Goal: Understand process/instructions: Learn how to perform a task or action

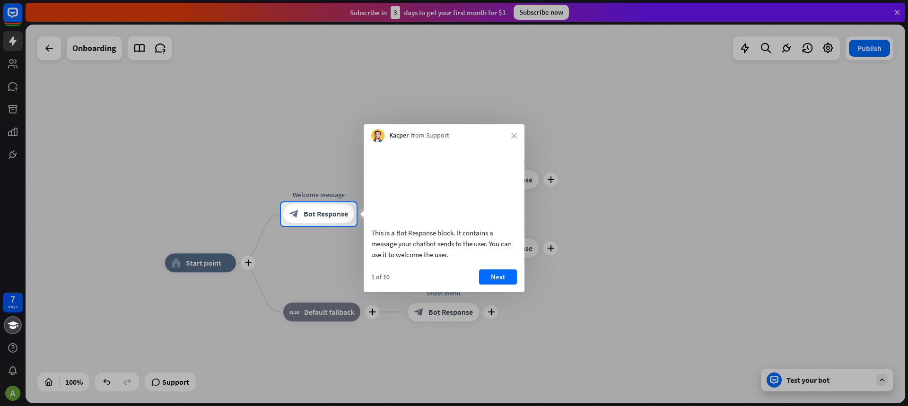
click at [518, 136] on div "Kacper from Support close" at bounding box center [444, 133] width 161 height 18
click at [519, 135] on div "Kacper from Support close" at bounding box center [444, 133] width 161 height 18
click at [515, 137] on icon "close" at bounding box center [514, 136] width 6 height 6
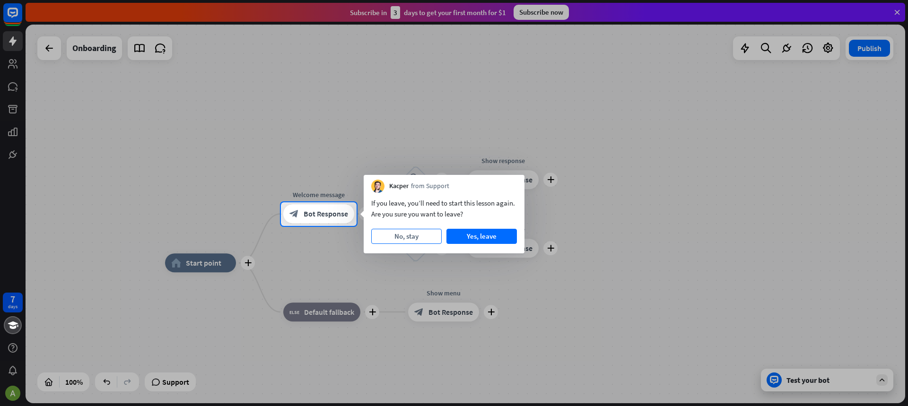
click at [422, 232] on button "No, stay" at bounding box center [406, 236] width 70 height 15
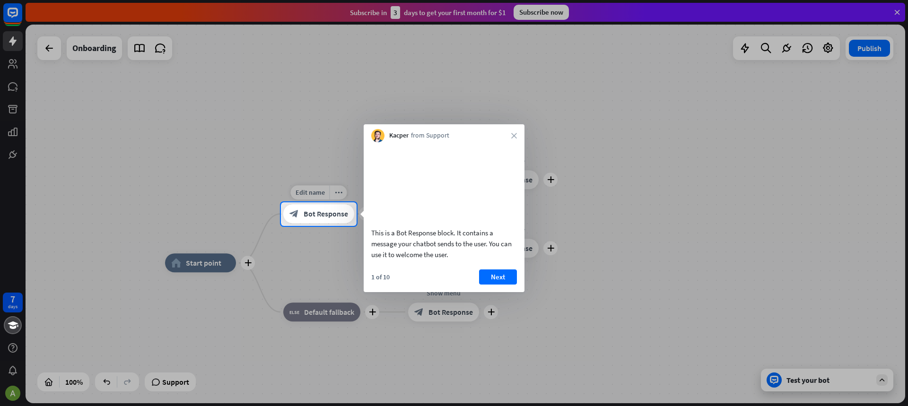
click at [332, 209] on span "Bot Response" at bounding box center [326, 213] width 44 height 9
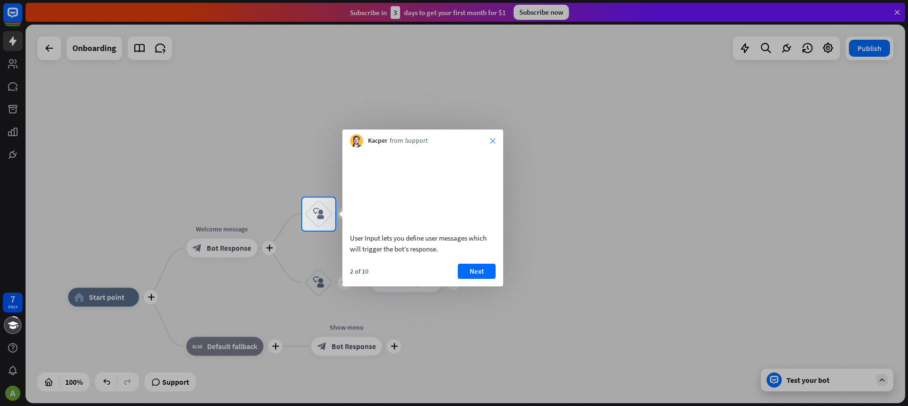
click at [492, 141] on icon "close" at bounding box center [493, 141] width 6 height 6
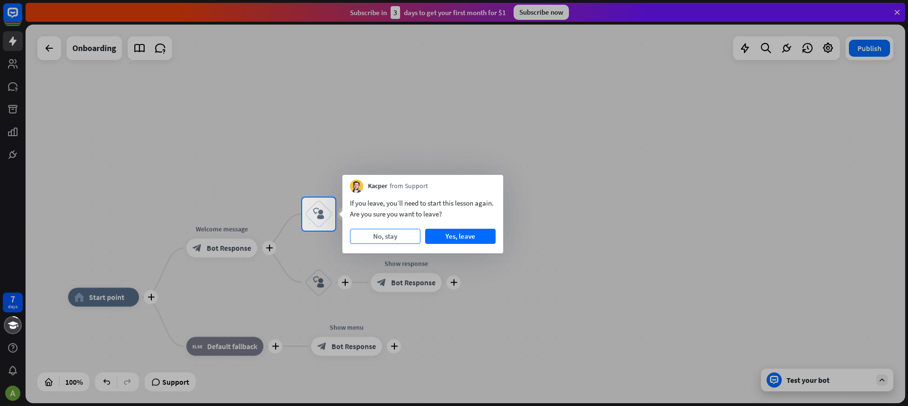
click at [406, 243] on button "No, stay" at bounding box center [385, 236] width 70 height 15
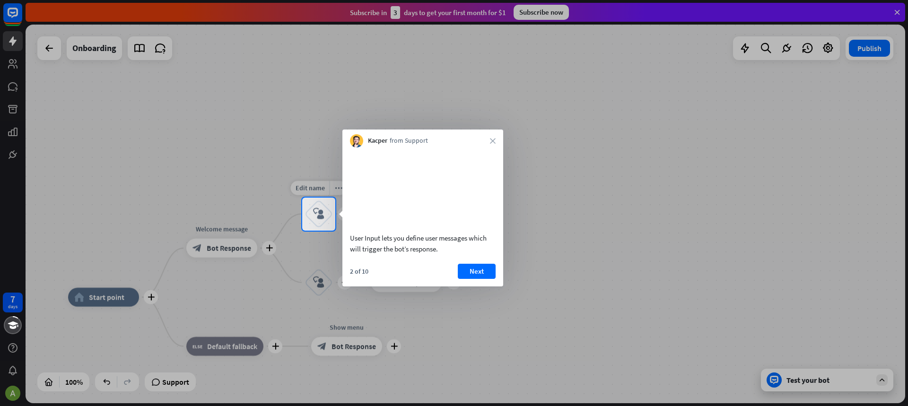
click at [328, 217] on div "block_user_input" at bounding box center [318, 214] width 28 height 28
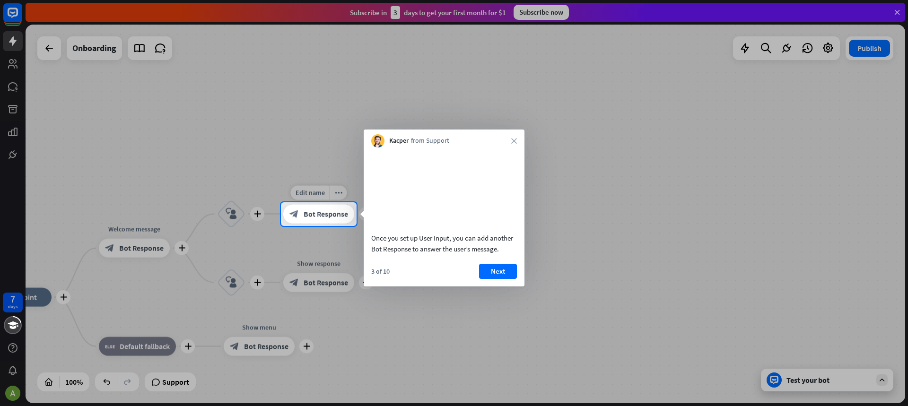
click at [322, 216] on span "Bot Response" at bounding box center [326, 213] width 44 height 9
